Goal: Transaction & Acquisition: Purchase product/service

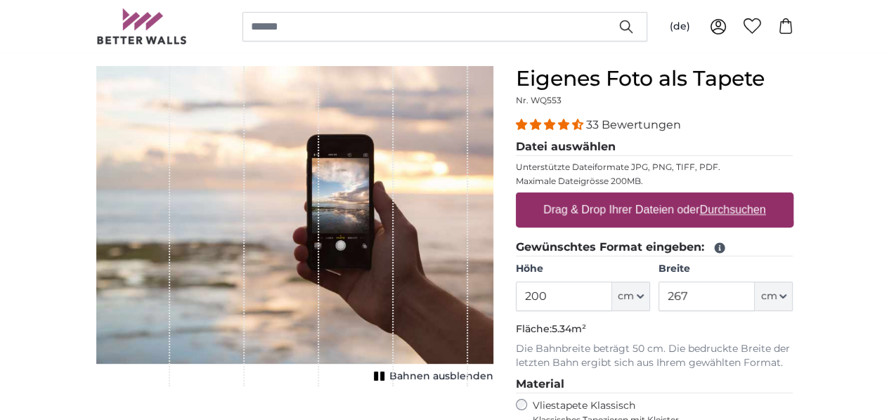
scroll to position [234, 0]
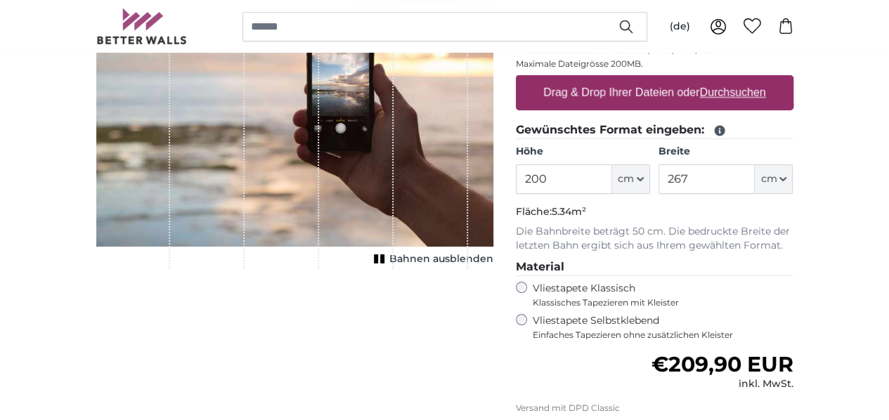
click at [603, 284] on div "Vliestapete Klassisch Klassisches Tapezieren mit Kleister" at bounding box center [655, 295] width 278 height 27
click at [650, 181] on button "cm" at bounding box center [631, 180] width 38 height 30
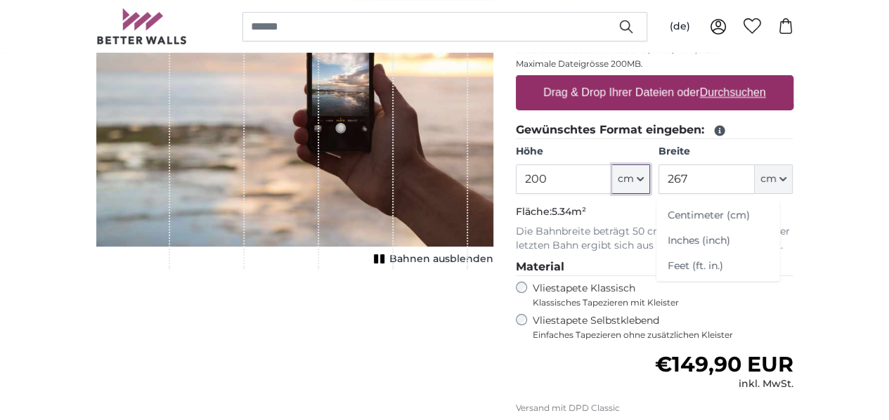
click at [650, 181] on button "cm" at bounding box center [631, 180] width 38 height 30
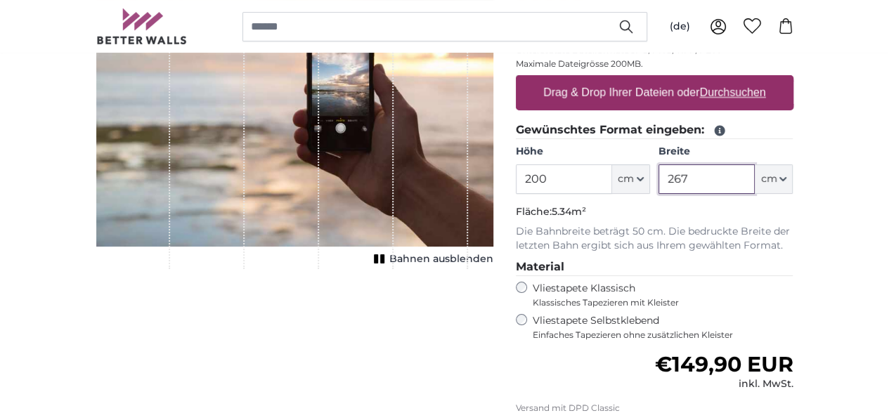
click at [755, 181] on input "267" at bounding box center [707, 180] width 96 height 30
drag, startPoint x: 543, startPoint y: 186, endPoint x: 553, endPoint y: 184, distance: 10.6
click at [494, 184] on div "1 of 1" at bounding box center [294, 109] width 397 height 321
click at [494, 183] on div "1 of 1" at bounding box center [294, 109] width 397 height 321
drag, startPoint x: 758, startPoint y: 185, endPoint x: 787, endPoint y: 188, distance: 29.0
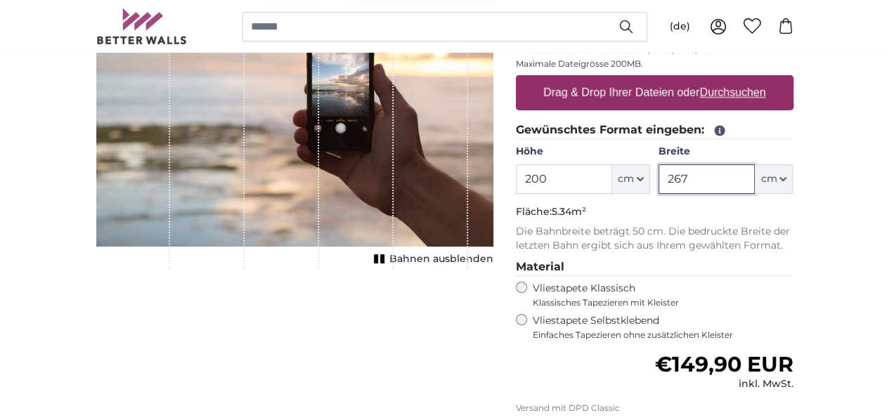
click at [755, 188] on input "267" at bounding box center [707, 180] width 96 height 30
type input "250"
drag, startPoint x: 620, startPoint y: 188, endPoint x: 607, endPoint y: 189, distance: 12.7
click at [607, 189] on input "200" at bounding box center [564, 180] width 96 height 30
type input "100"
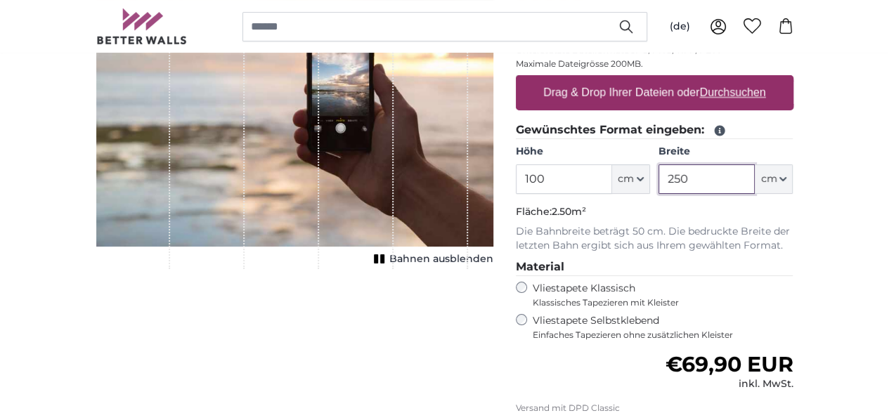
drag, startPoint x: 761, startPoint y: 177, endPoint x: 754, endPoint y: 180, distance: 7.6
click at [754, 180] on input "250" at bounding box center [707, 180] width 96 height 30
type input "150"
click at [494, 266] on span "Bahnen ausblenden" at bounding box center [441, 259] width 104 height 14
click at [494, 266] on span "Bahnen einblenden" at bounding box center [441, 259] width 103 height 14
